Goal: Navigation & Orientation: Find specific page/section

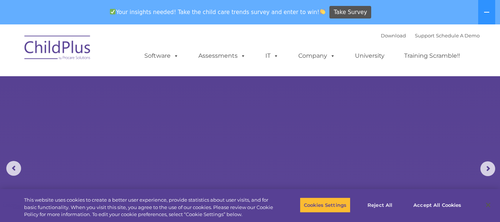
select select "MEDIUM"
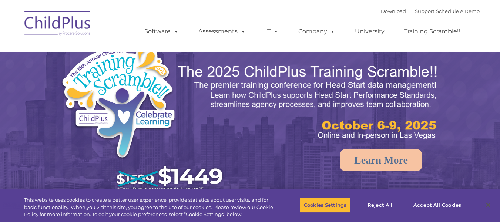
select select "MEDIUM"
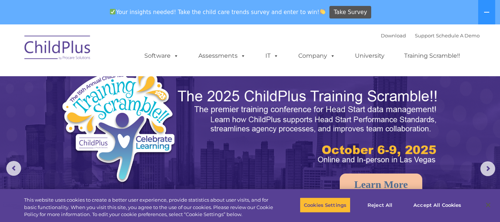
click at [478, 121] on img at bounding box center [250, 181] width 500 height 315
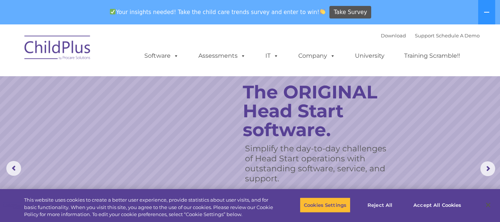
click at [68, 55] on img at bounding box center [58, 48] width 74 height 37
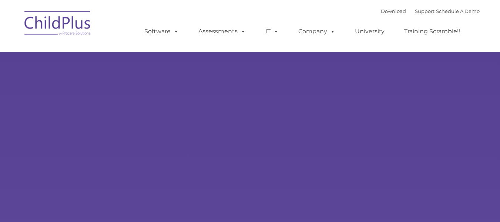
type input ""
select select "MEDIUM"
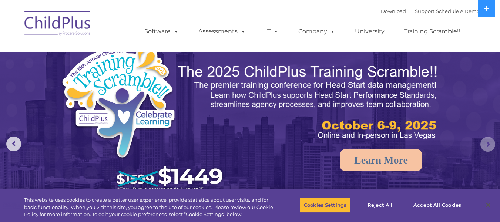
click at [486, 144] on rs-arrow at bounding box center [487, 144] width 15 height 15
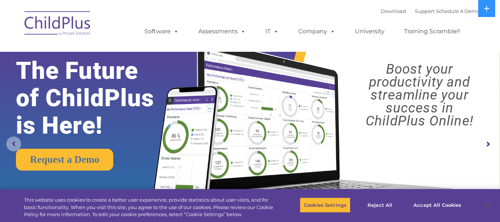
click at [12, 141] on rs-arrow at bounding box center [13, 144] width 15 height 15
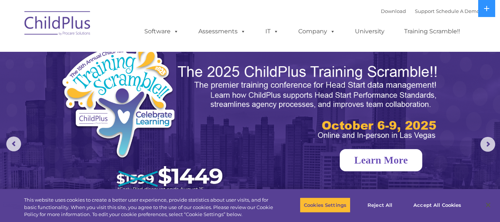
click at [362, 160] on link "Learn More" at bounding box center [381, 160] width 83 height 22
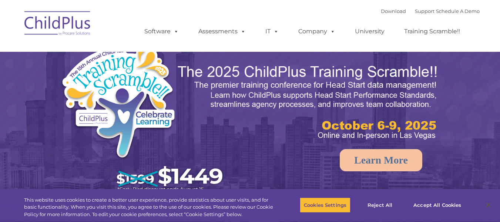
select select "MEDIUM"
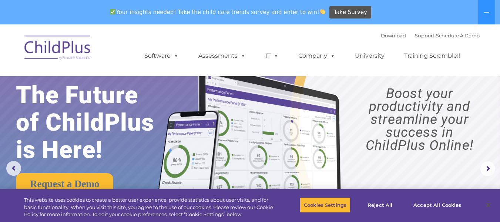
click at [377, 181] on img at bounding box center [303, 136] width 314 height 170
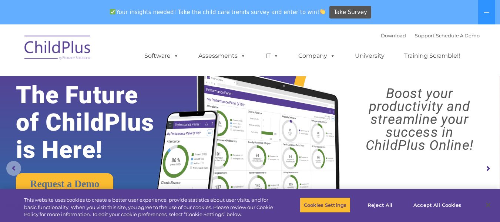
click at [16, 170] on rs-arrow at bounding box center [13, 168] width 15 height 15
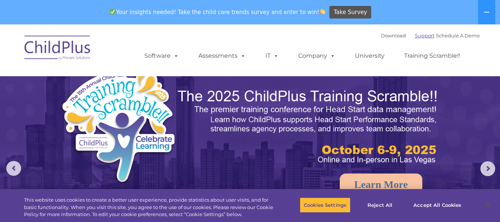
click at [420, 33] on link "Support" at bounding box center [425, 36] width 20 height 6
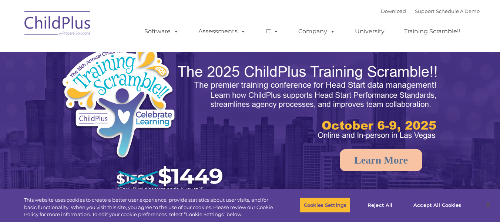
select select "MEDIUM"
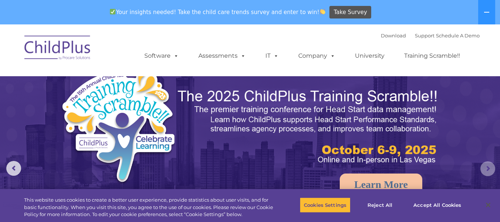
click at [492, 166] on rs-arrow at bounding box center [487, 168] width 15 height 15
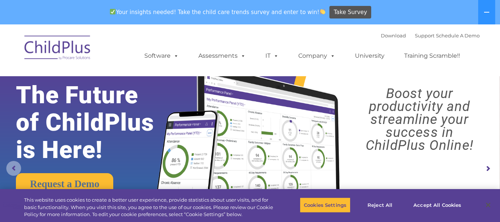
click at [13, 168] on rs-arrow at bounding box center [13, 168] width 15 height 15
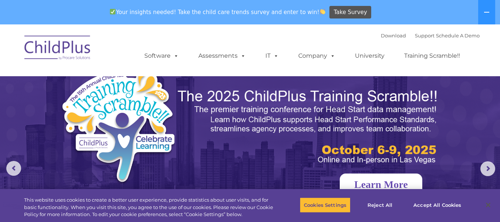
click at [375, 179] on link "Learn More" at bounding box center [381, 185] width 83 height 22
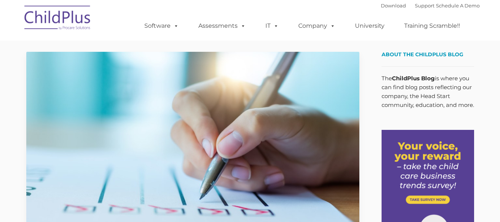
type input ""
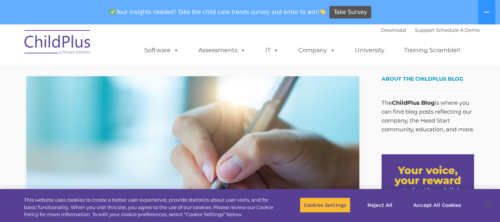
click at [119, 120] on img at bounding box center [192, 169] width 333 height 187
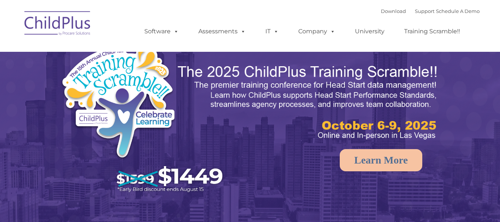
select select "MEDIUM"
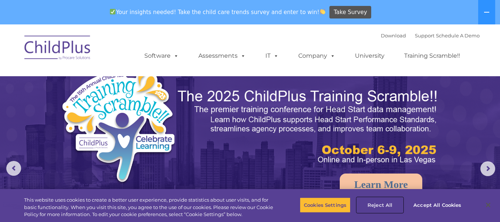
click at [383, 204] on button "Reject All" at bounding box center [380, 205] width 46 height 16
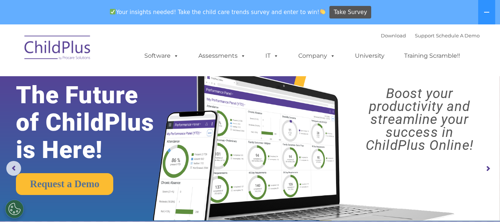
click at [488, 167] on rs-arrow at bounding box center [487, 168] width 15 height 15
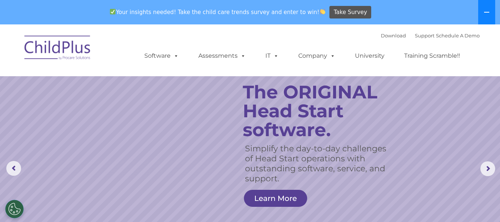
click at [486, 11] on icon at bounding box center [487, 12] width 6 height 6
